Goal: Browse casually

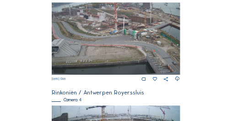
scroll to position [400, 0]
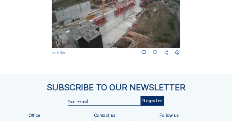
scroll to position [528, 0]
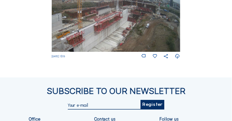
drag, startPoint x: 162, startPoint y: 11, endPoint x: 154, endPoint y: 44, distance: 33.6
click at [154, 46] on img at bounding box center [116, 16] width 128 height 72
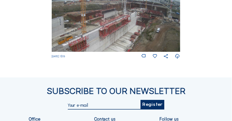
drag, startPoint x: 160, startPoint y: 22, endPoint x: 155, endPoint y: 68, distance: 46.5
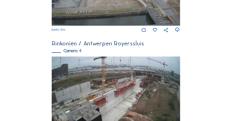
scroll to position [477, 0]
